Goal: Task Accomplishment & Management: Manage account settings

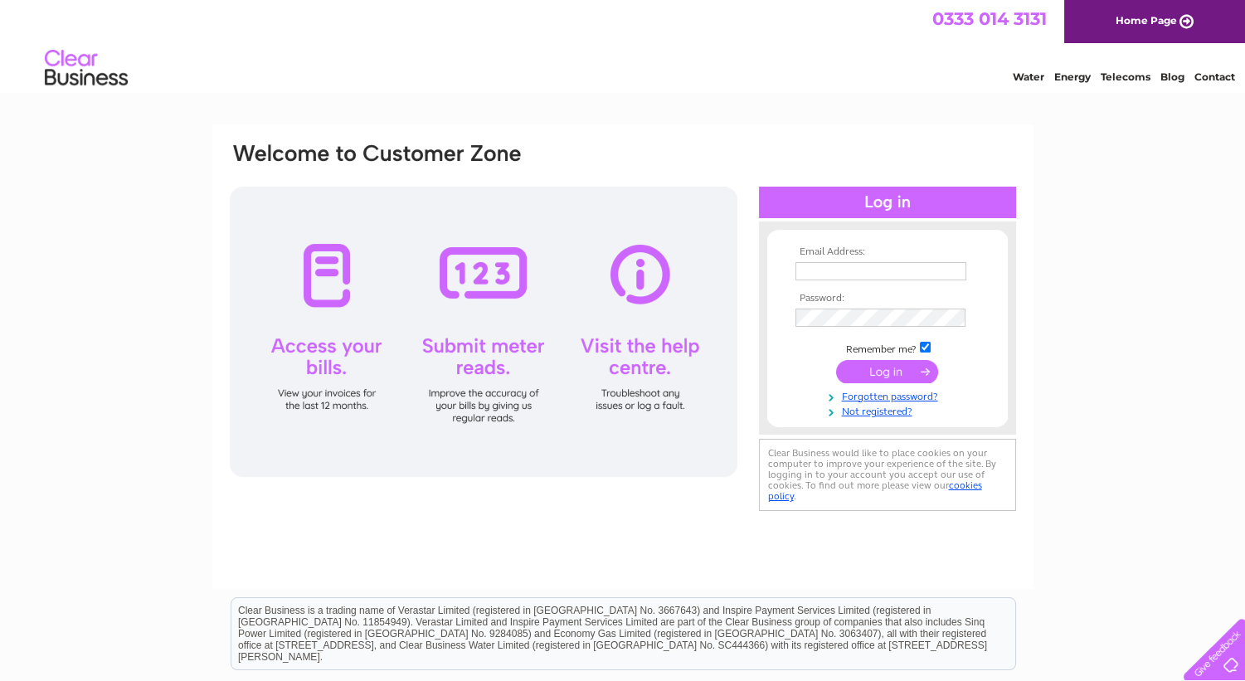
type input "rosyth@eyecentrescotland.co.uk"
click at [907, 377] on input "submit" at bounding box center [887, 371] width 102 height 23
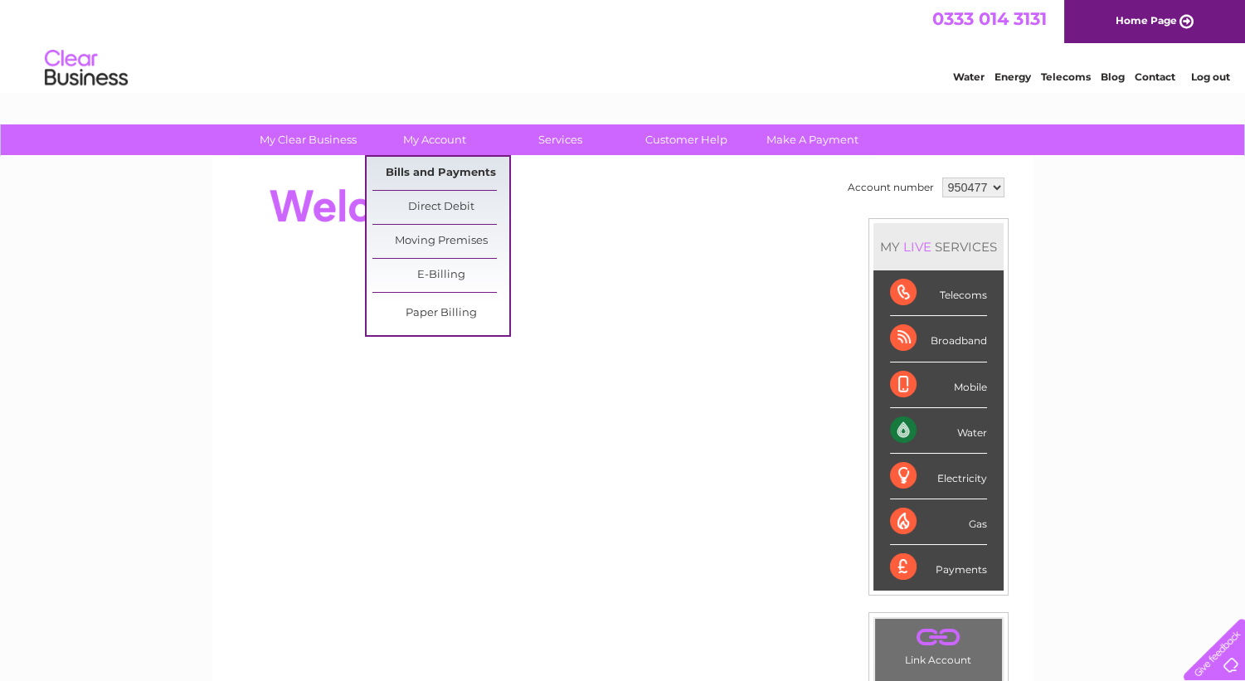
click at [435, 166] on link "Bills and Payments" at bounding box center [440, 173] width 137 height 33
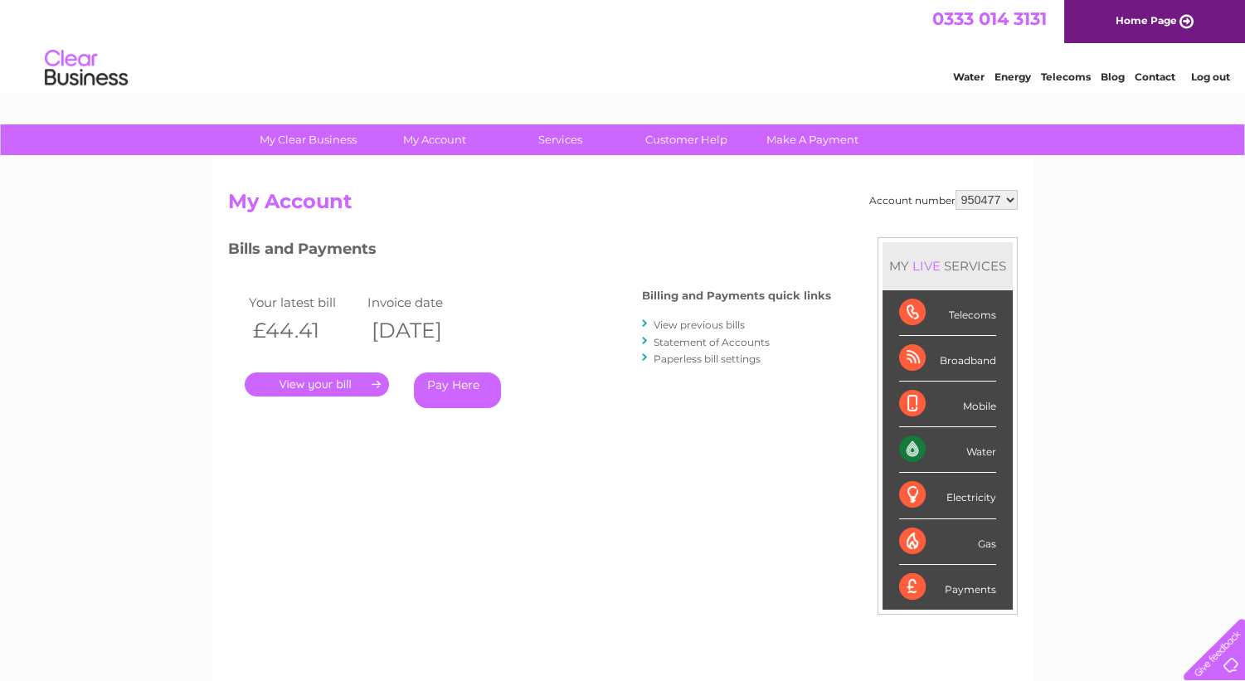
click at [360, 379] on link "." at bounding box center [317, 384] width 144 height 24
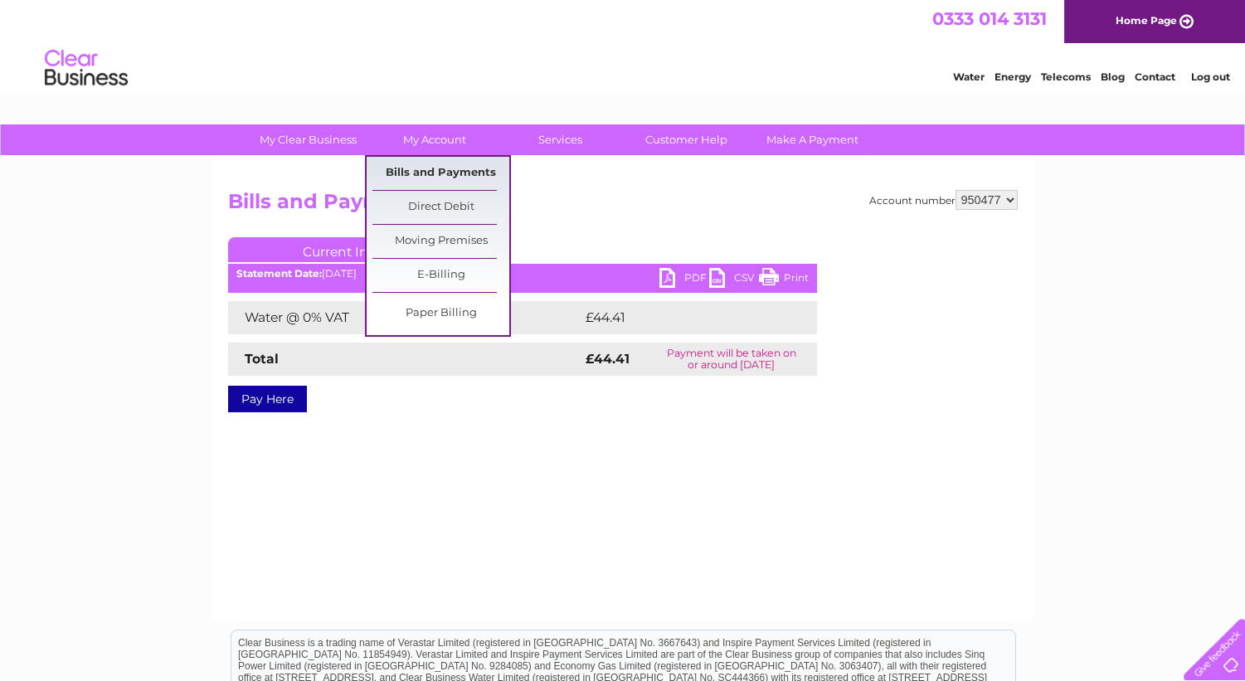
click at [456, 175] on link "Bills and Payments" at bounding box center [440, 173] width 137 height 33
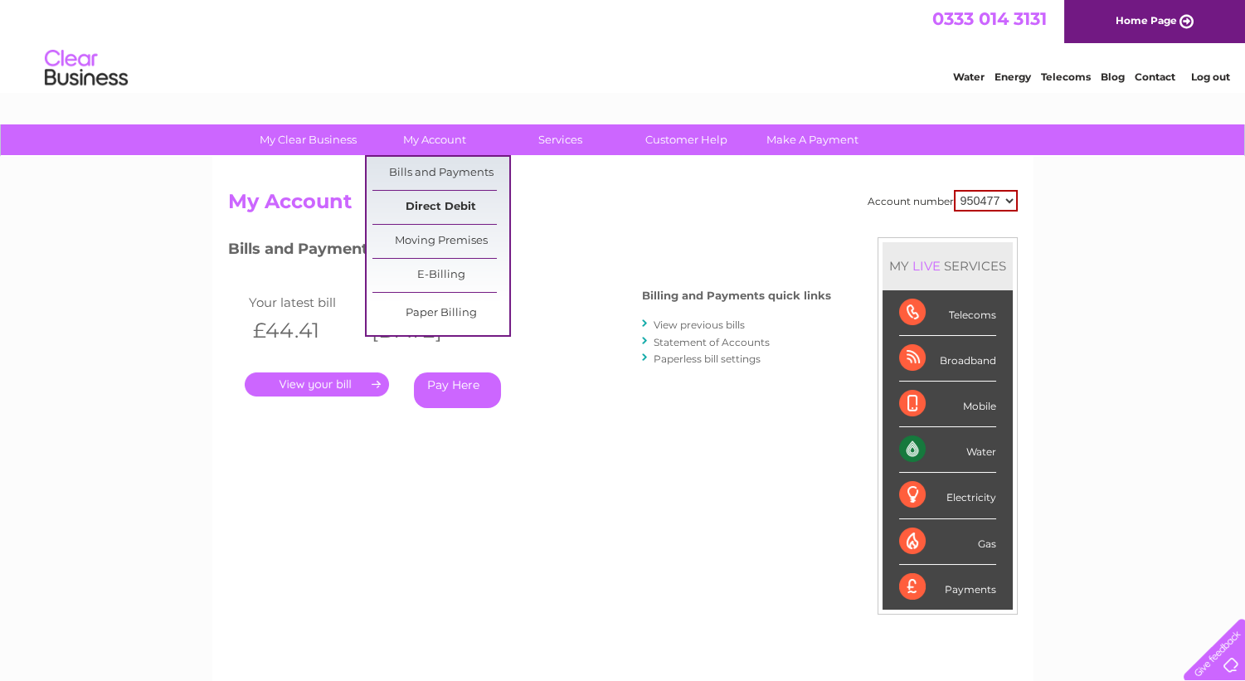
click at [455, 212] on link "Direct Debit" at bounding box center [440, 207] width 137 height 33
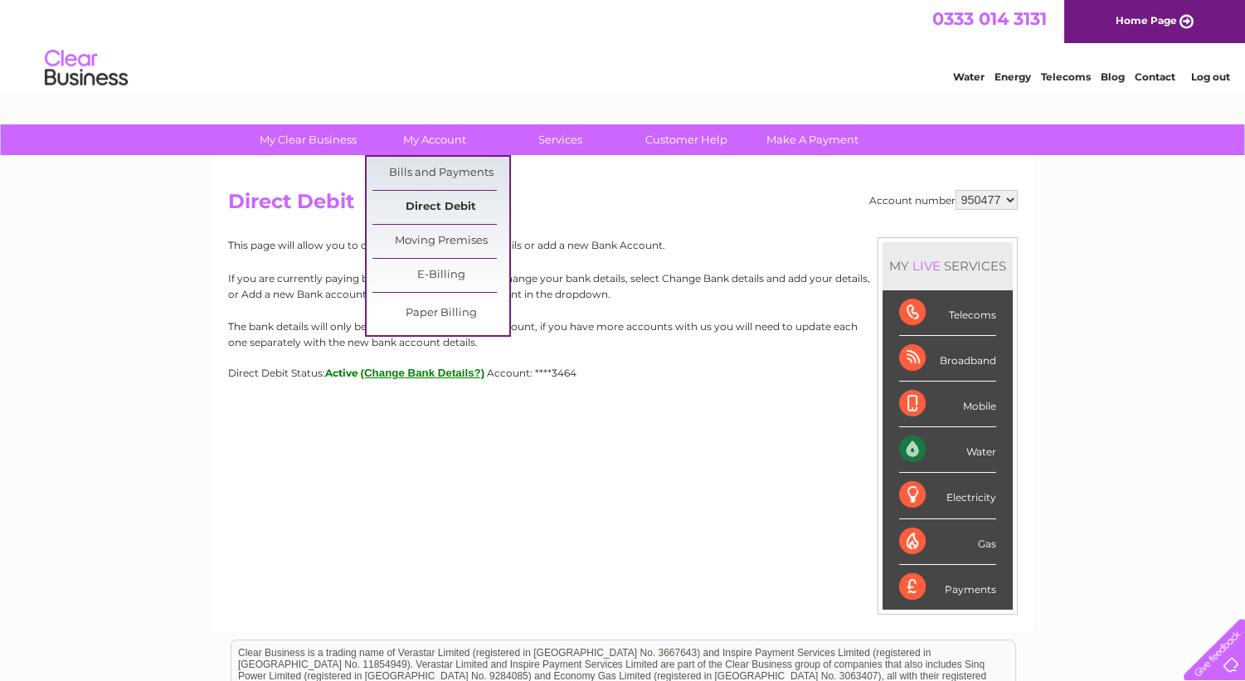
click at [446, 202] on link "Direct Debit" at bounding box center [440, 207] width 137 height 33
click at [452, 169] on link "Bills and Payments" at bounding box center [440, 173] width 137 height 33
